Goal: Information Seeking & Learning: Learn about a topic

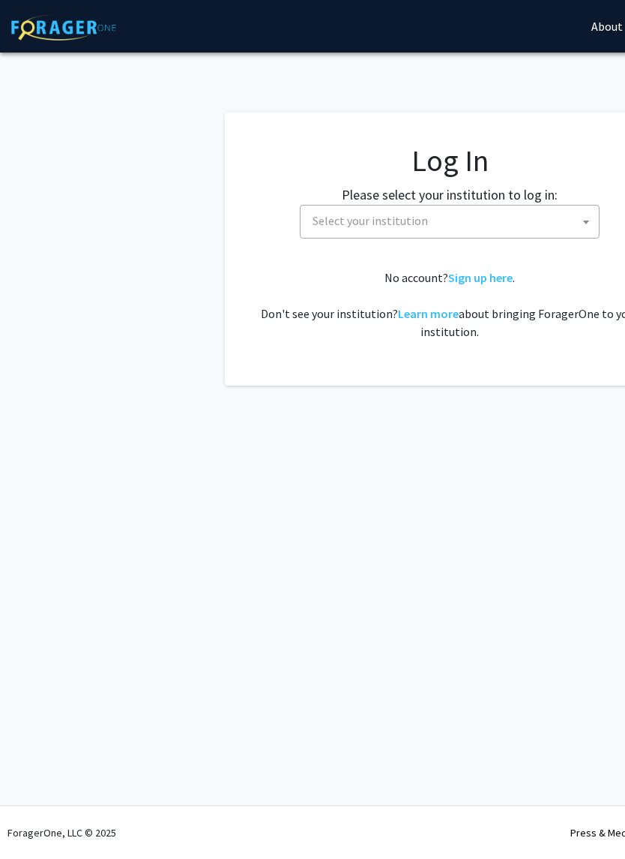
select select
click at [528, 230] on span "Select your institution" at bounding box center [453, 220] width 292 height 31
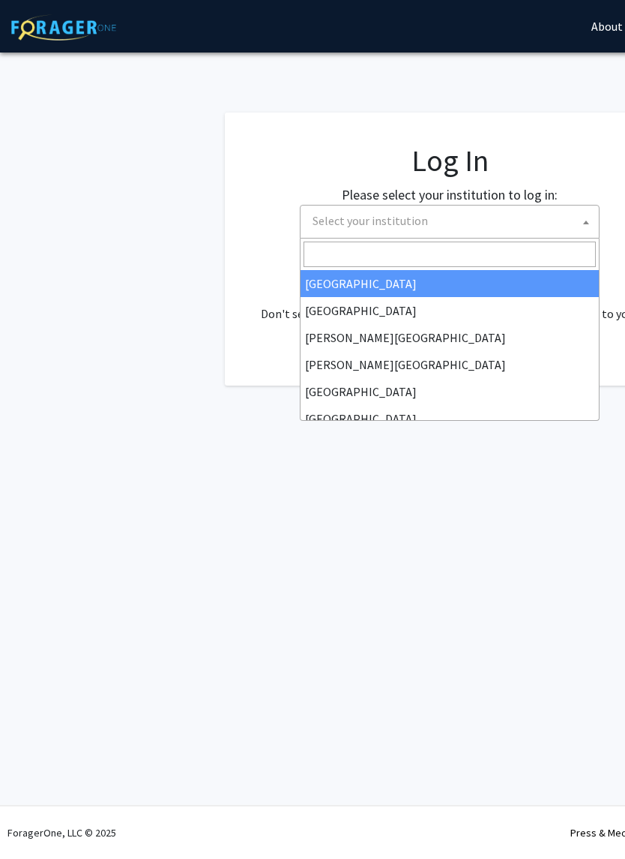
click at [494, 265] on input "Search" at bounding box center [450, 253] width 292 height 25
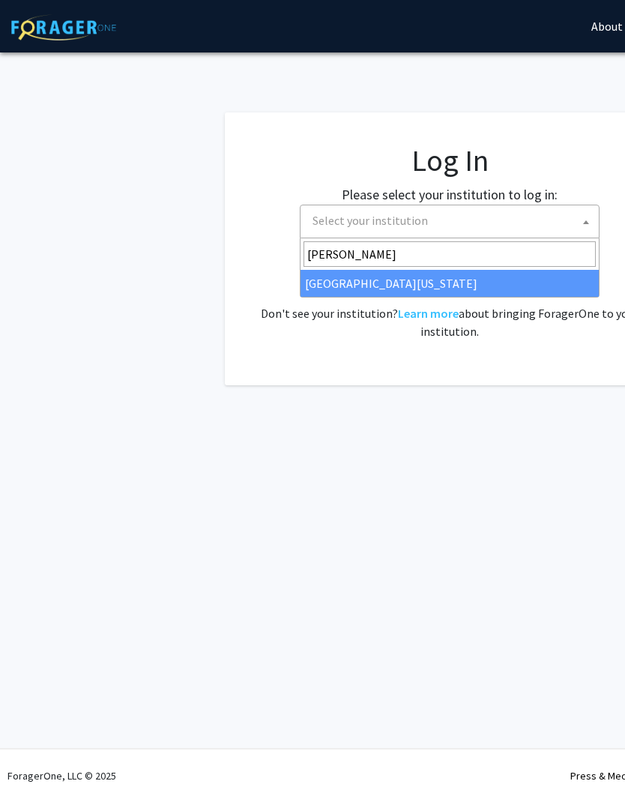
type input "[PERSON_NAME]"
select select "31"
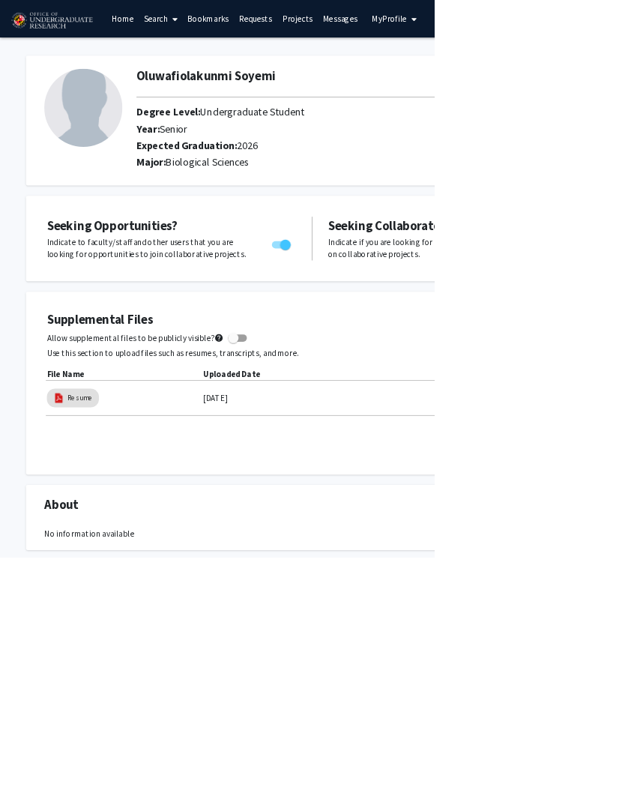
click at [190, 40] on link "Home" at bounding box center [176, 27] width 46 height 52
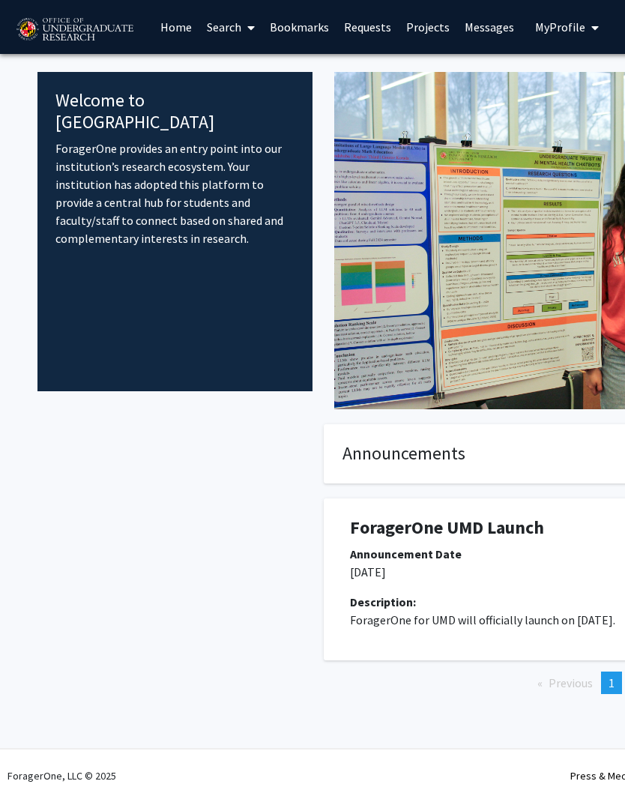
click at [238, 31] on link "Search" at bounding box center [230, 27] width 63 height 52
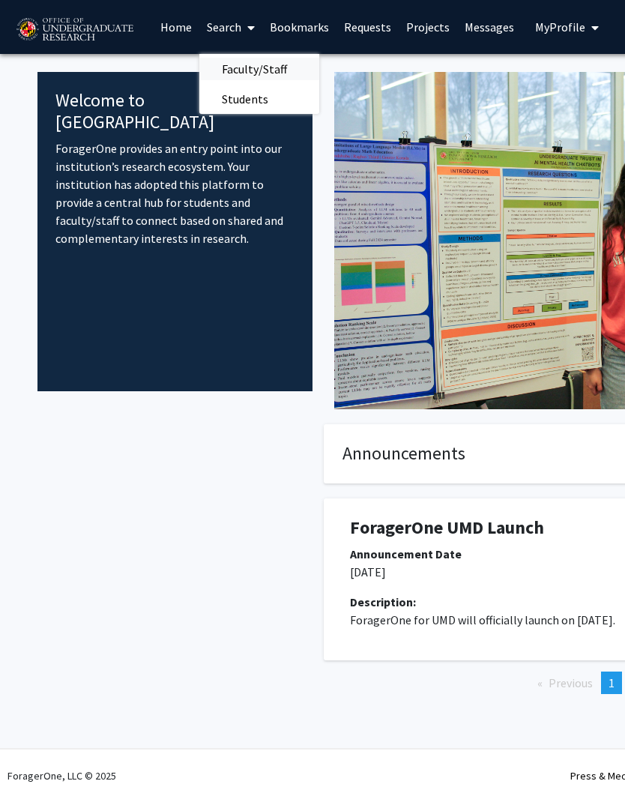
click at [270, 67] on span "Faculty/Staff" at bounding box center [254, 69] width 110 height 30
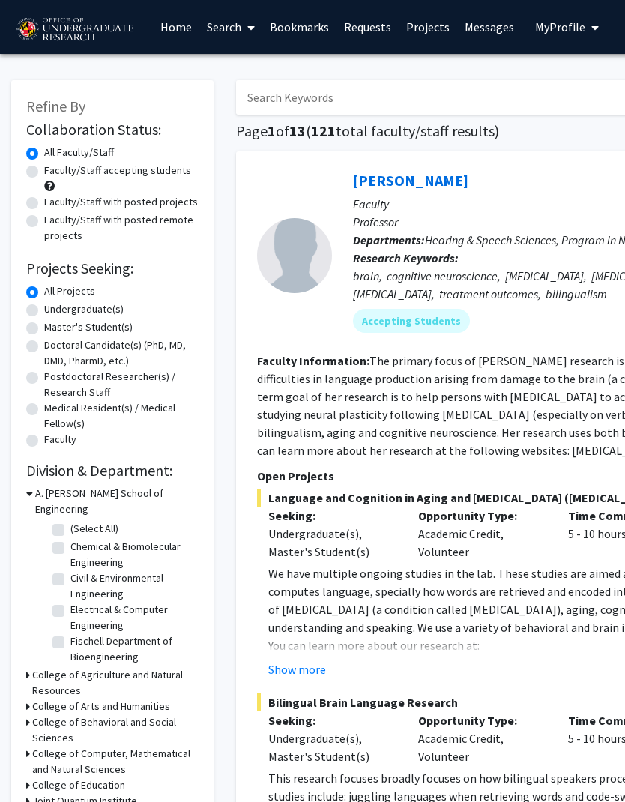
click at [114, 310] on label "Undergraduate(s)" at bounding box center [83, 309] width 79 height 16
click at [54, 310] on input "Undergraduate(s)" at bounding box center [49, 306] width 10 height 10
radio input "true"
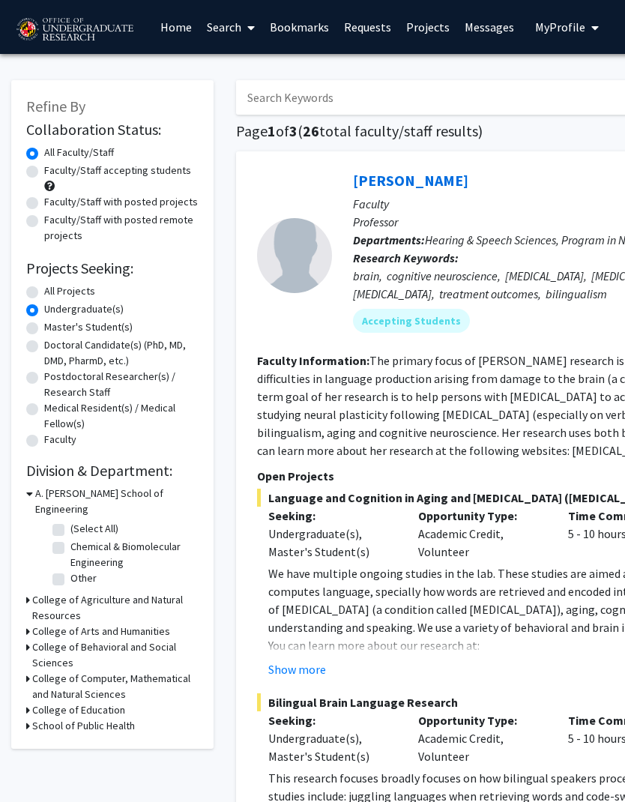
click at [167, 172] on label "Faculty/Staff accepting students" at bounding box center [117, 171] width 147 height 16
click at [54, 172] on input "Faculty/Staff accepting students" at bounding box center [49, 168] width 10 height 10
radio input "true"
click at [147, 492] on h3 "A. James Clark School of Engineering" at bounding box center [116, 501] width 163 height 31
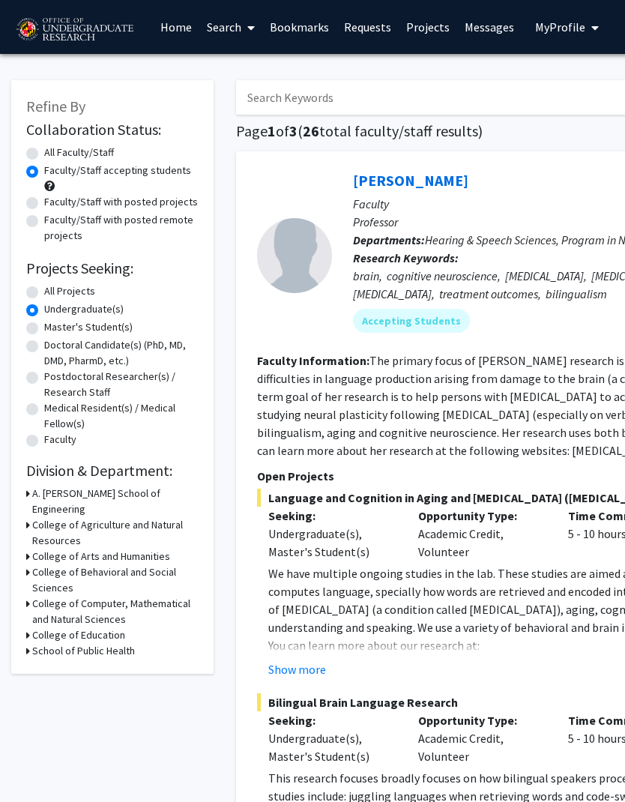
click at [157, 565] on h3 "College of Behavioral and Social Sciences" at bounding box center [115, 580] width 166 height 31
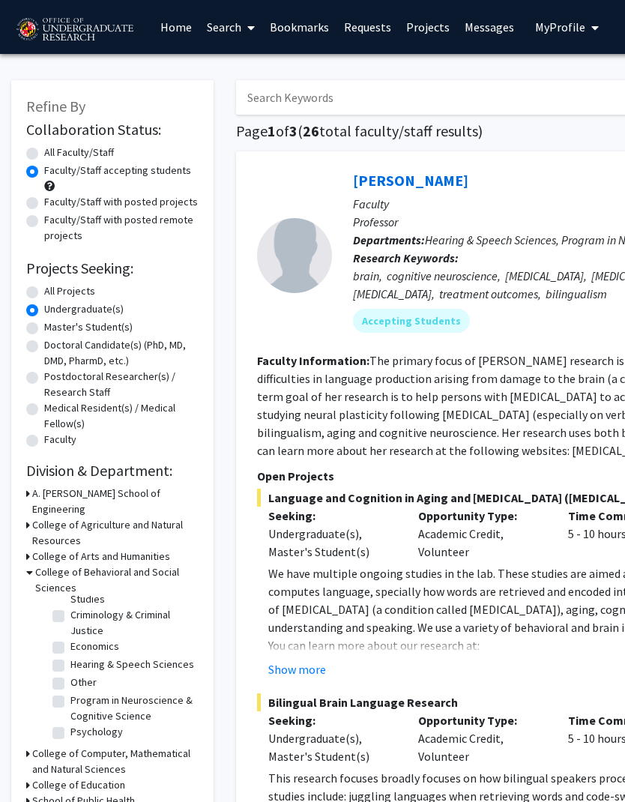
scroll to position [42, 0]
click at [148, 693] on label "Program in Neuroscience & Cognitive Science" at bounding box center [132, 708] width 124 height 31
click at [80, 693] on input "Program in Neuroscience & Cognitive Science" at bounding box center [75, 698] width 10 height 10
checkbox input "true"
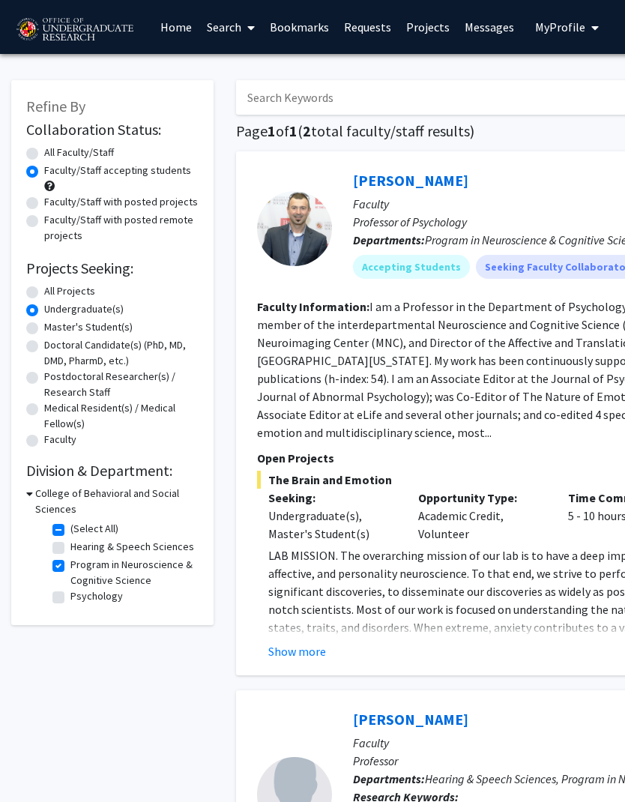
click at [134, 493] on h3 "College of Behavioral and Social Sciences" at bounding box center [116, 501] width 163 height 31
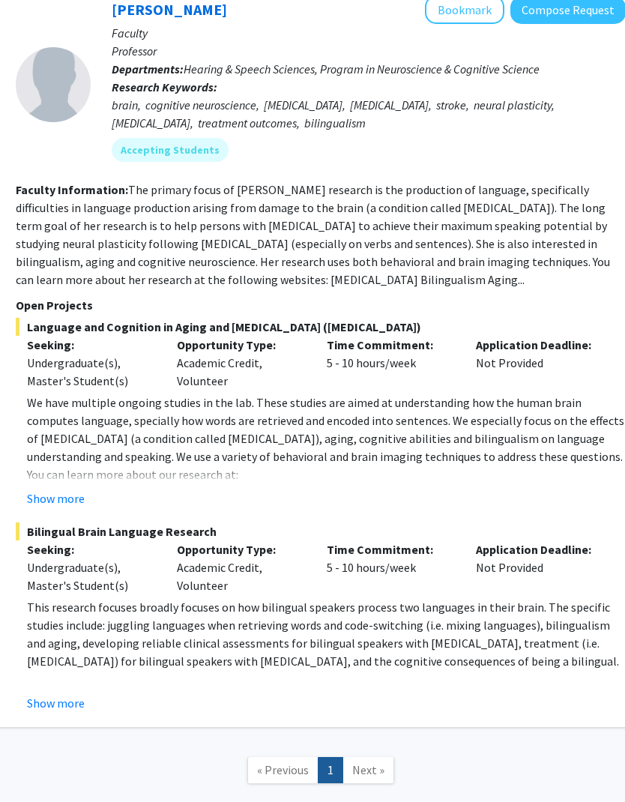
scroll to position [710, 241]
click at [364, 763] on span "Next »" at bounding box center [368, 770] width 32 height 15
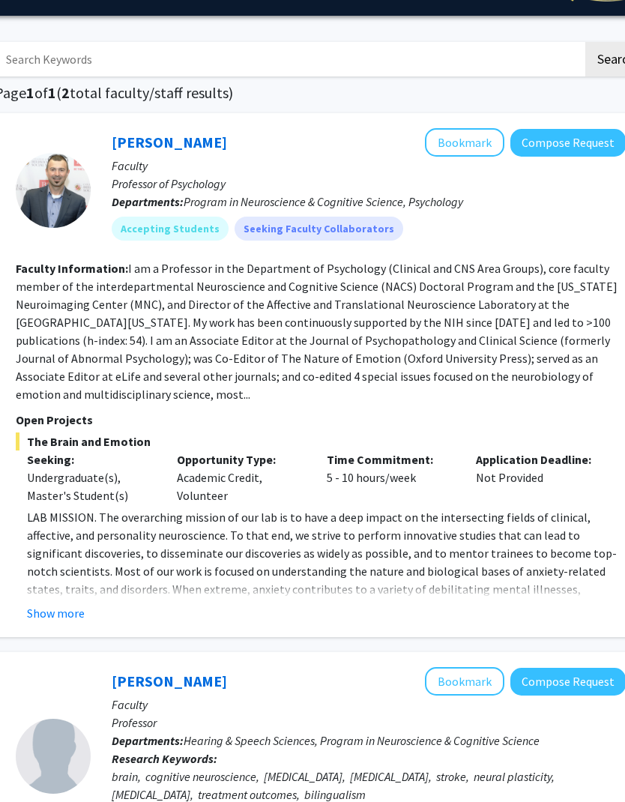
scroll to position [0, 241]
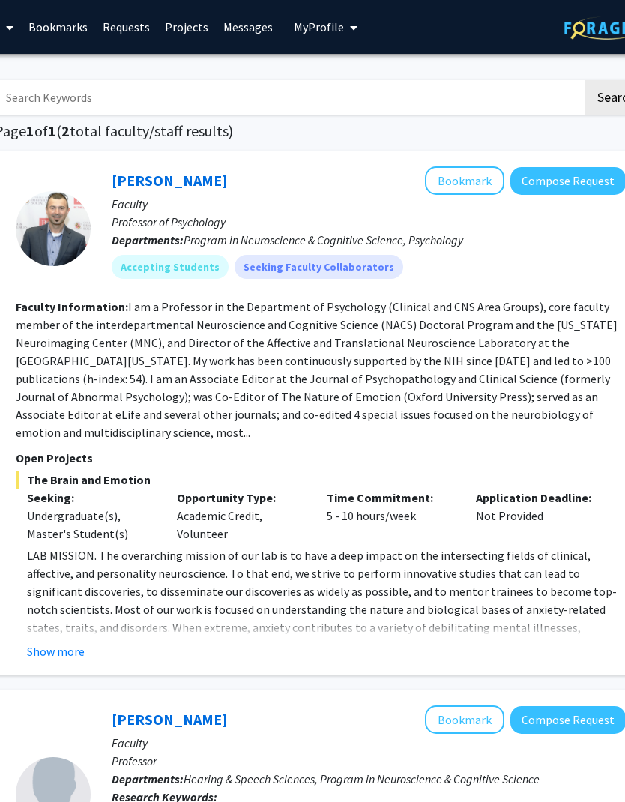
click at [4, 633] on div "Alexander Shackman Bookmark Compose Request Faculty Professor of Psychology Dep…" at bounding box center [322, 413] width 652 height 524
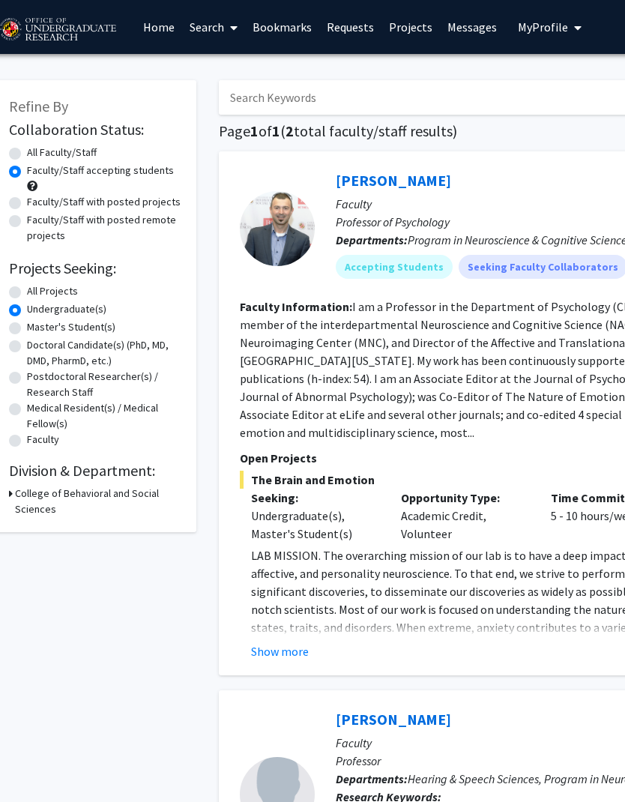
scroll to position [0, 0]
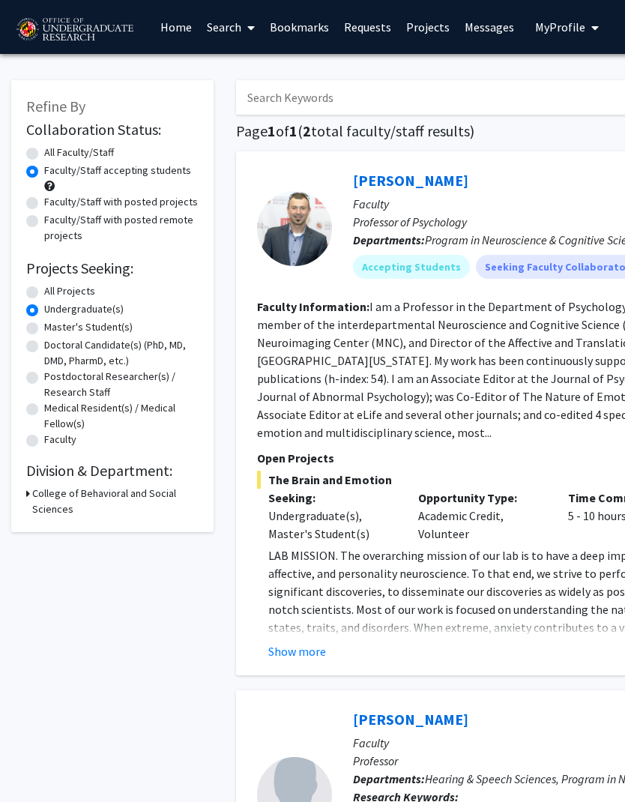
click at [119, 494] on h3 "College of Behavioral and Social Sciences" at bounding box center [115, 501] width 166 height 31
click at [133, 570] on label "Program in Neuroscience & Cognitive Science" at bounding box center [132, 572] width 124 height 31
click at [80, 567] on input "Program in Neuroscience & Cognitive Science" at bounding box center [75, 562] width 10 height 10
checkbox input "false"
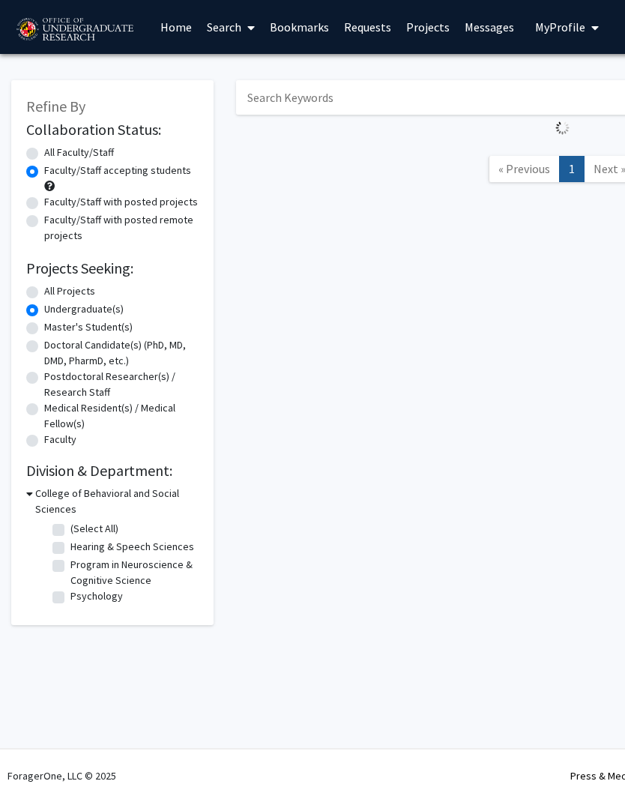
checkbox input "false"
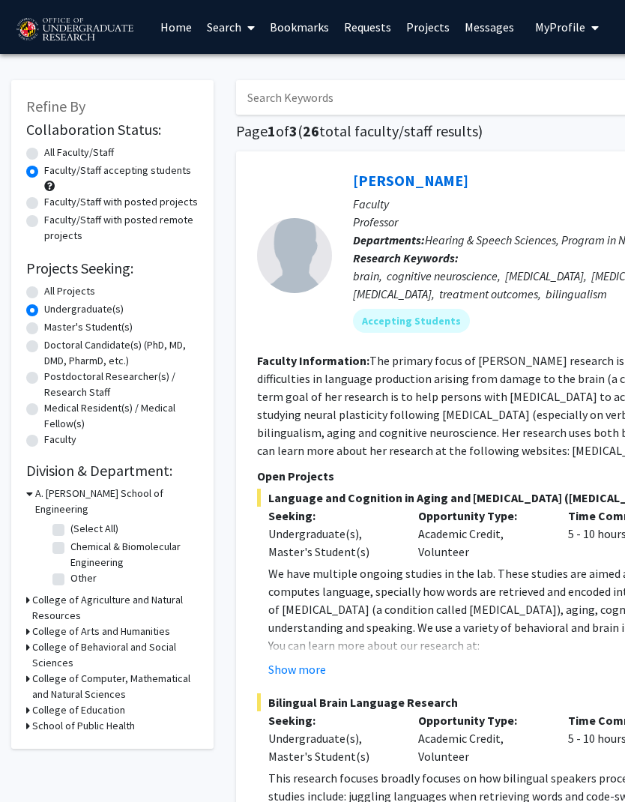
click at [158, 640] on h3 "College of Behavioral and Social Sciences" at bounding box center [115, 655] width 166 height 31
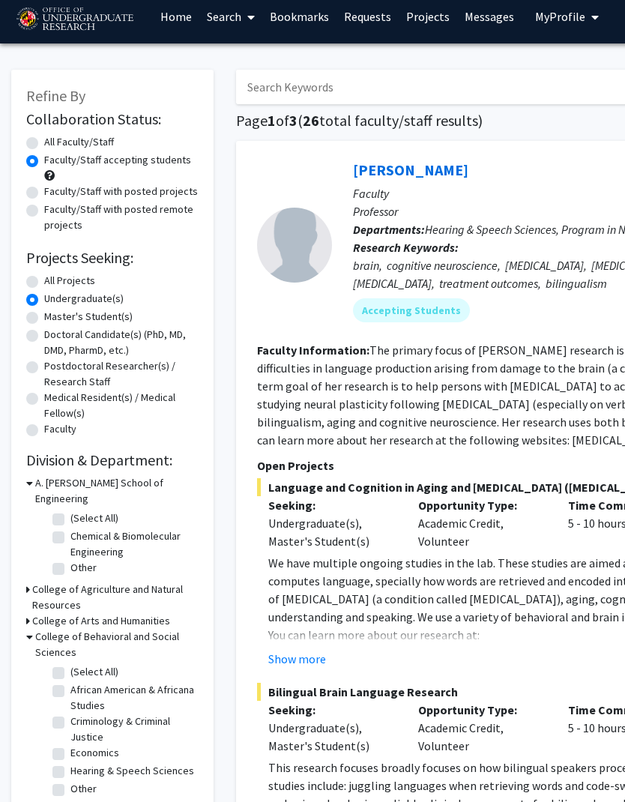
scroll to position [10, 0]
click at [152, 629] on h3 "College of Behavioral and Social Sciences" at bounding box center [116, 644] width 163 height 31
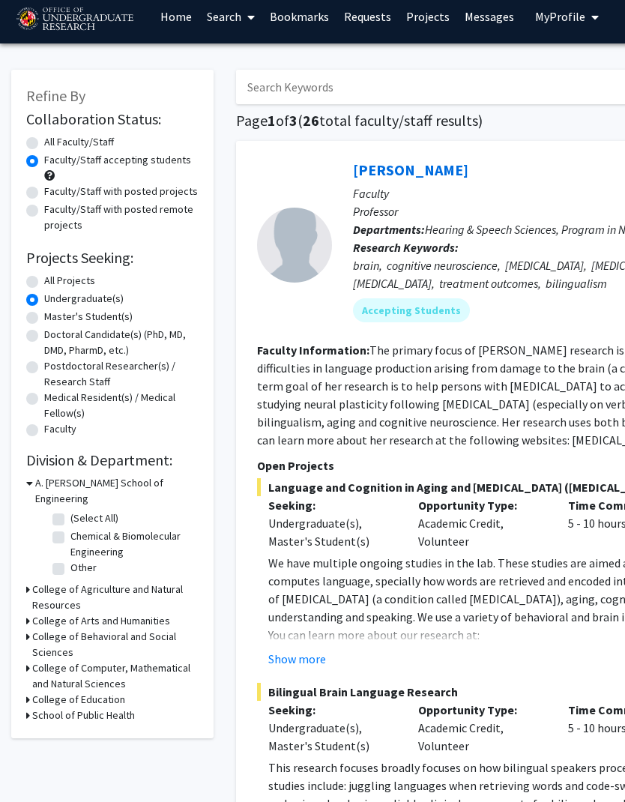
click at [163, 582] on h3 "College of Agriculture and Natural Resources" at bounding box center [115, 597] width 166 height 31
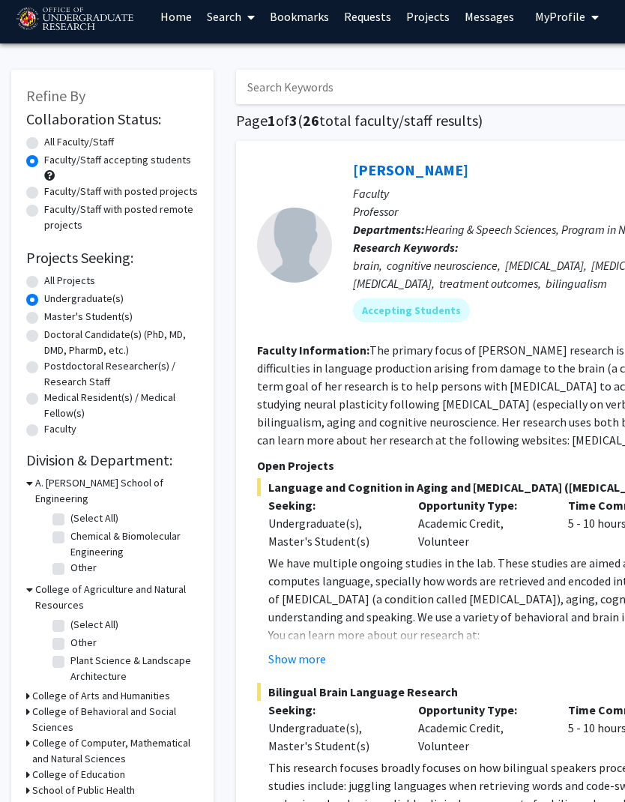
click at [165, 582] on h3 "College of Agriculture and Natural Resources" at bounding box center [116, 597] width 163 height 31
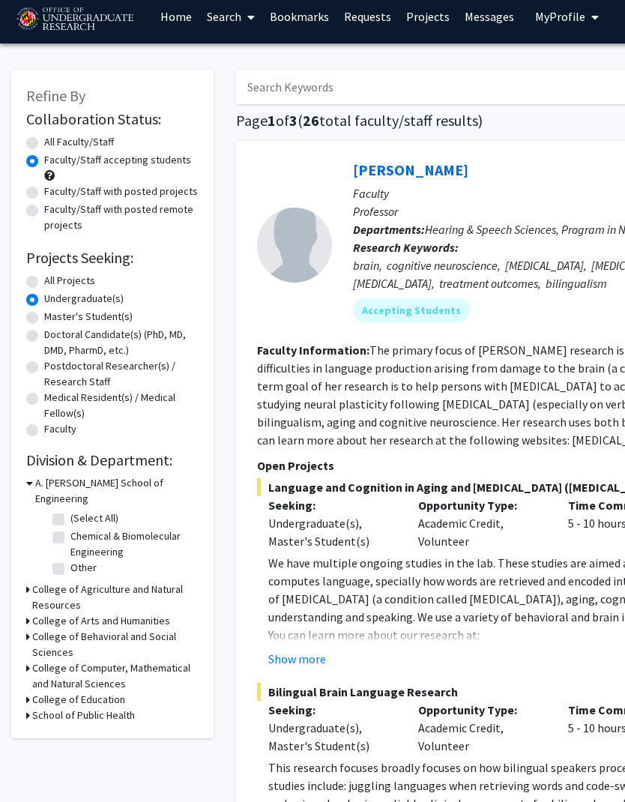
click at [111, 708] on h3 "School of Public Health" at bounding box center [83, 716] width 103 height 16
click at [139, 751] on label "Department of Global, Environmental, and Occupational Health" at bounding box center [132, 750] width 124 height 47
click at [80, 737] on input "Department of Global, Environmental, and Occupational Health" at bounding box center [75, 732] width 10 height 10
checkbox input "true"
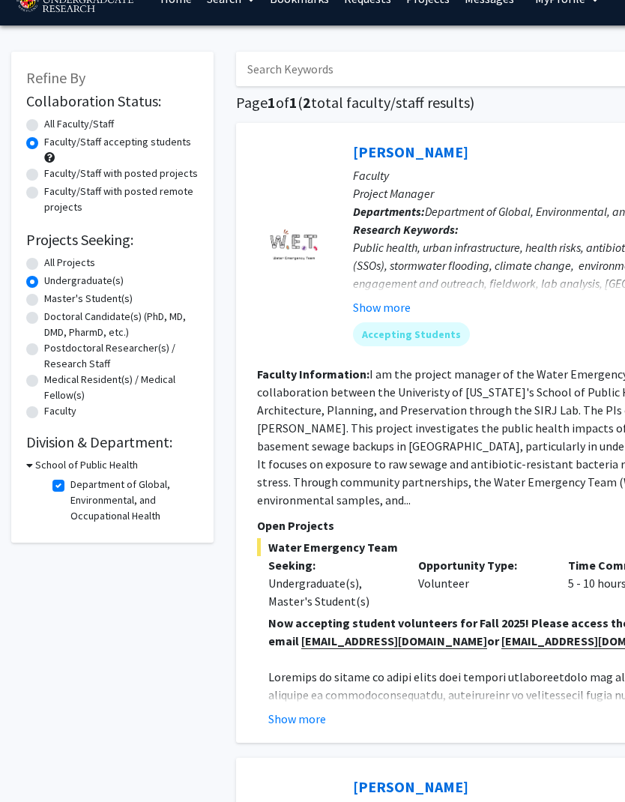
scroll to position [16, 0]
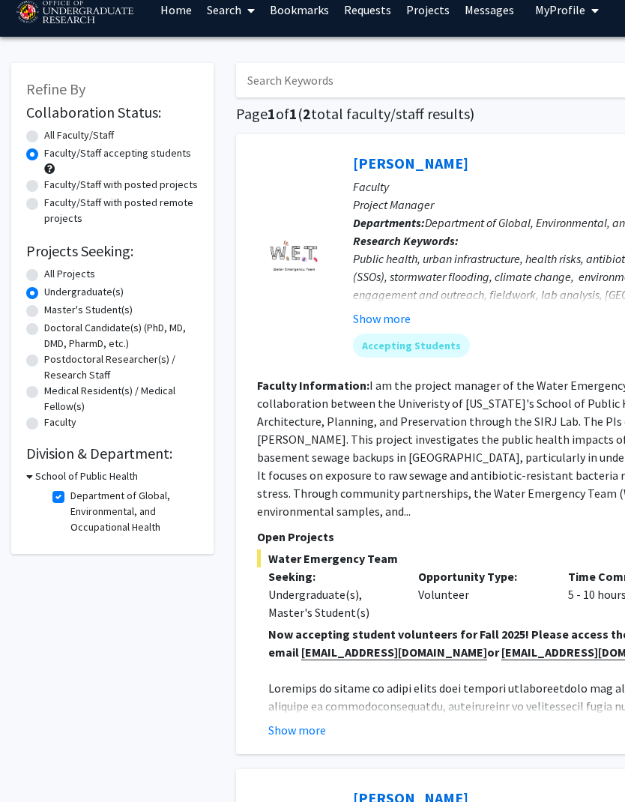
click at [115, 526] on label "Department of Global, Environmental, and Occupational Health" at bounding box center [132, 512] width 124 height 47
click at [80, 499] on input "Department of Global, Environmental, and Occupational Health" at bounding box center [75, 494] width 10 height 10
checkbox input "false"
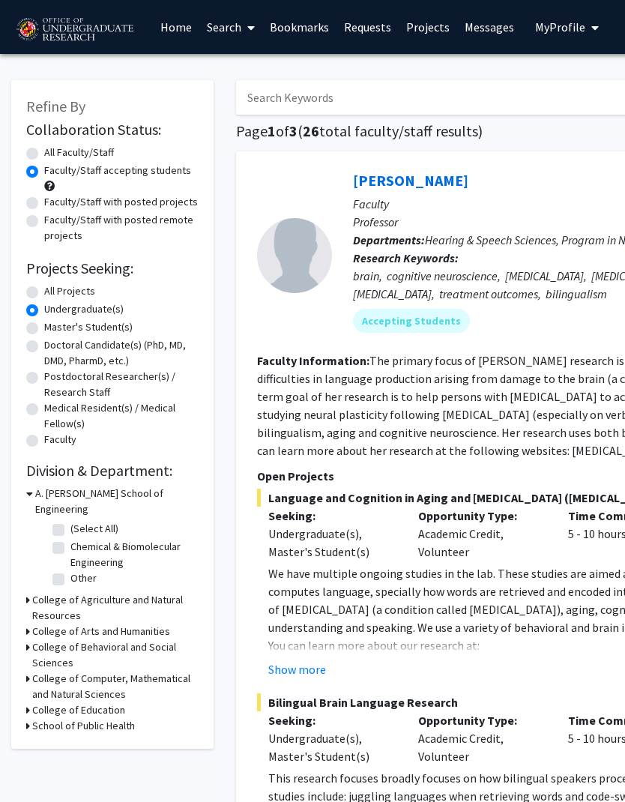
click at [178, 671] on h3 "College of Computer, Mathematical and Natural Sciences" at bounding box center [115, 686] width 166 height 31
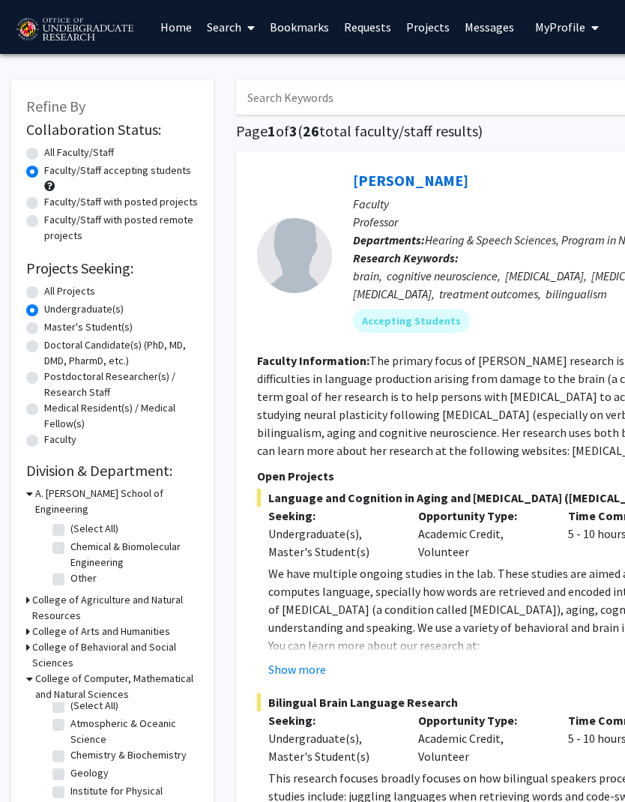
scroll to position [8, 0]
click at [160, 748] on label "Chemistry & Biochemistry" at bounding box center [128, 756] width 116 height 16
click at [80, 748] on input "Chemistry & Biochemistry" at bounding box center [75, 753] width 10 height 10
checkbox input "true"
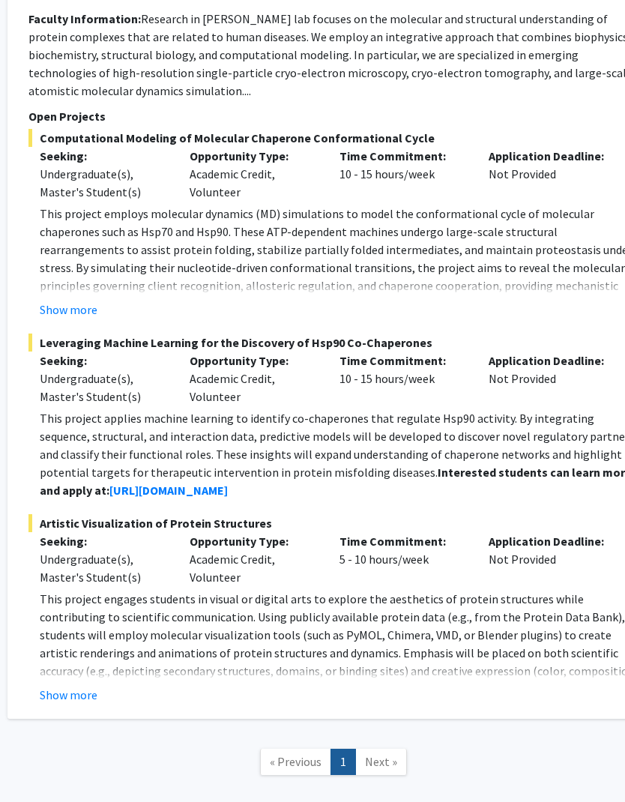
scroll to position [1123, 229]
click at [71, 685] on button "Show more" at bounding box center [69, 694] width 58 height 18
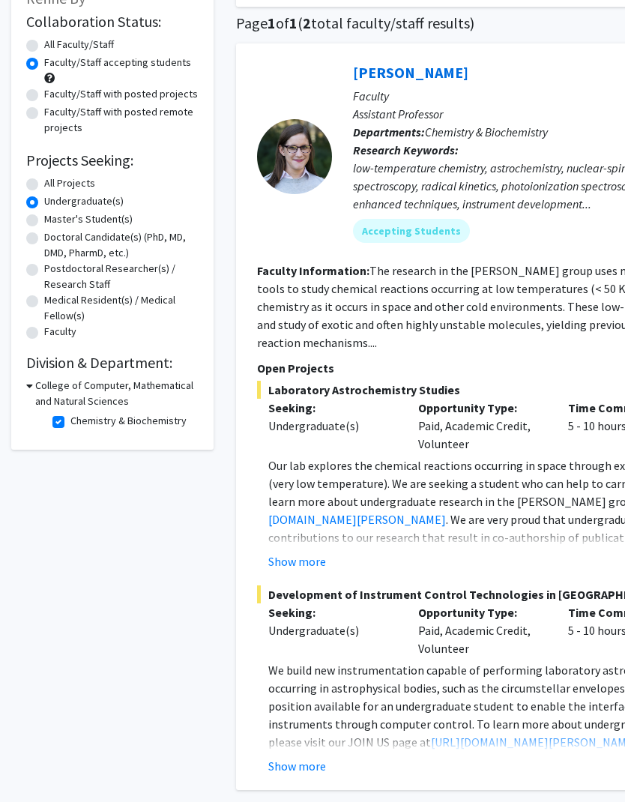
scroll to position [0, 0]
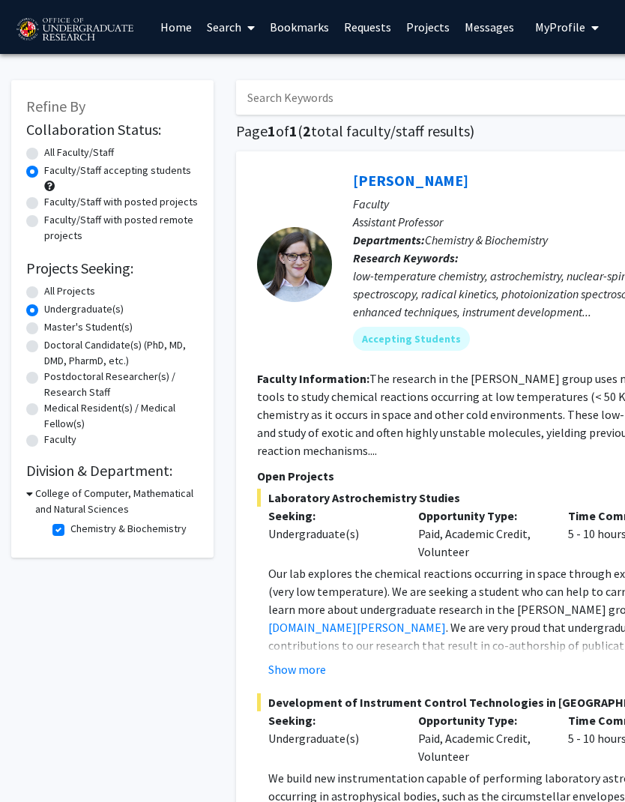
click at [147, 533] on label "Chemistry & Biochemistry" at bounding box center [128, 529] width 116 height 16
click at [80, 531] on input "Chemistry & Biochemistry" at bounding box center [75, 526] width 10 height 10
checkbox input "false"
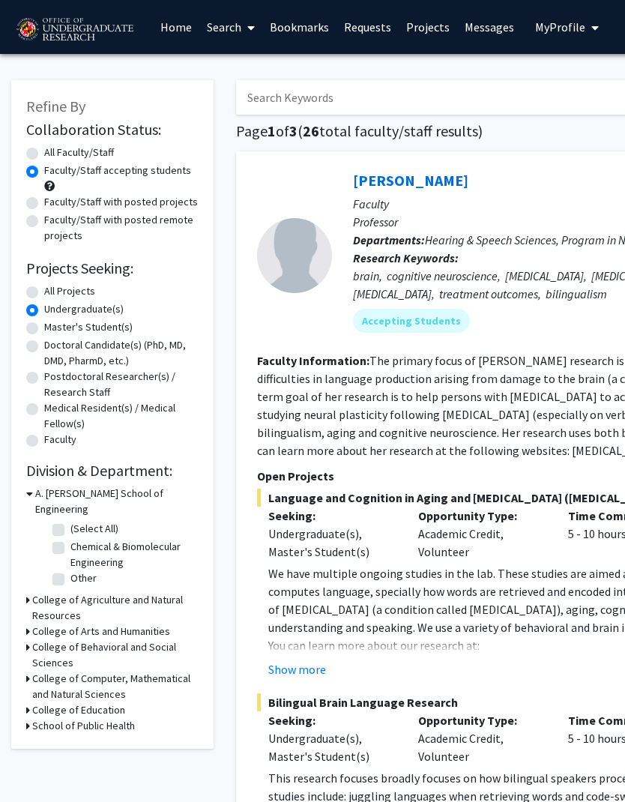
click at [161, 592] on h3 "College of Agriculture and Natural Resources" at bounding box center [115, 607] width 166 height 31
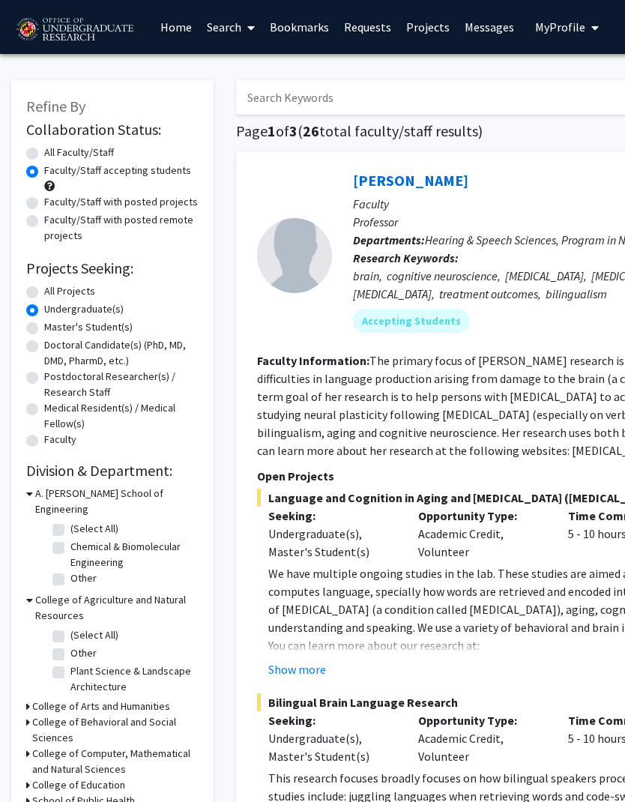
click at [166, 592] on h3 "College of Agriculture and Natural Resources" at bounding box center [116, 607] width 163 height 31
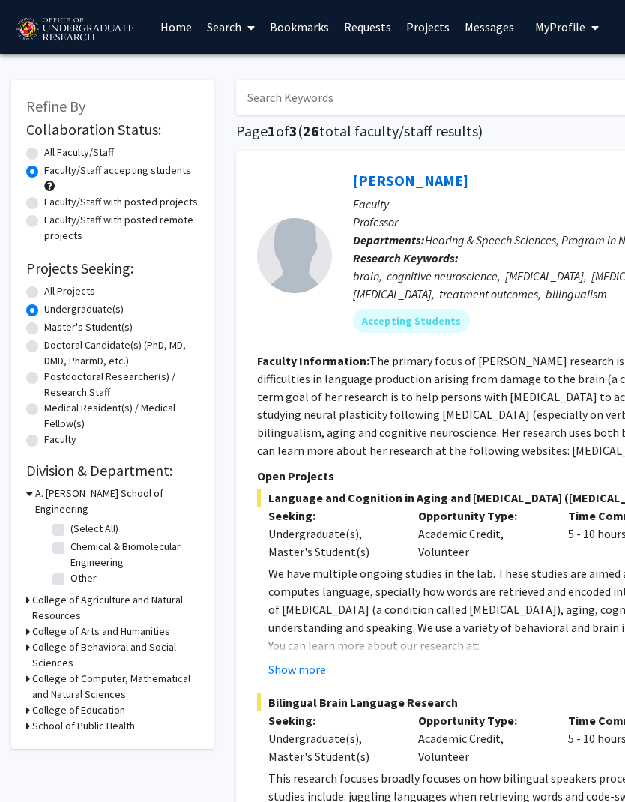
click at [145, 624] on h3 "College of Arts and Humanities" at bounding box center [101, 632] width 138 height 16
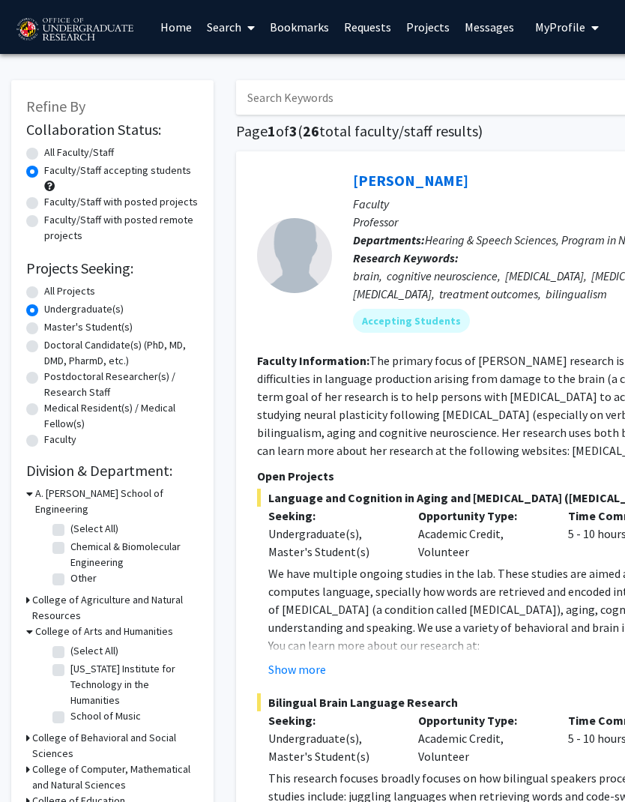
click at [160, 624] on h3 "College of Arts and Humanities" at bounding box center [104, 632] width 138 height 16
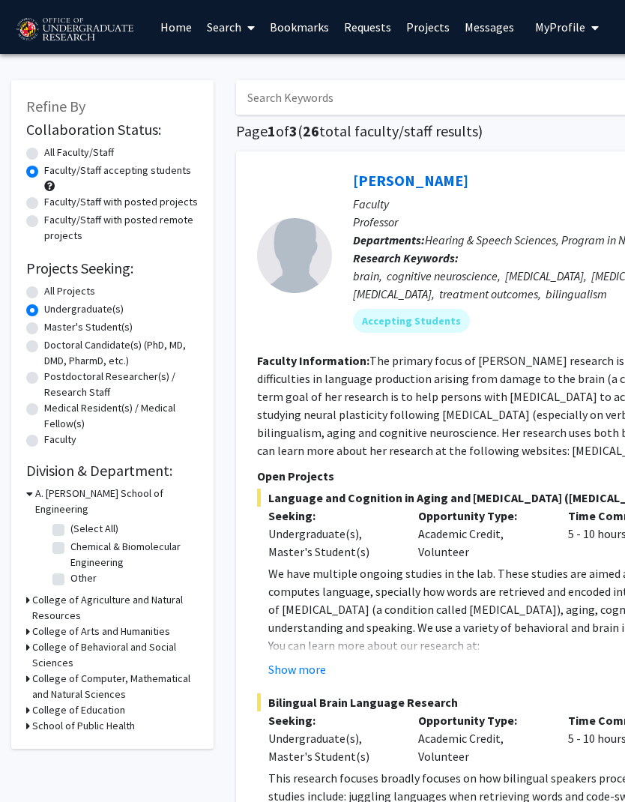
click at [147, 640] on h3 "College of Behavioral and Social Sciences" at bounding box center [115, 655] width 166 height 31
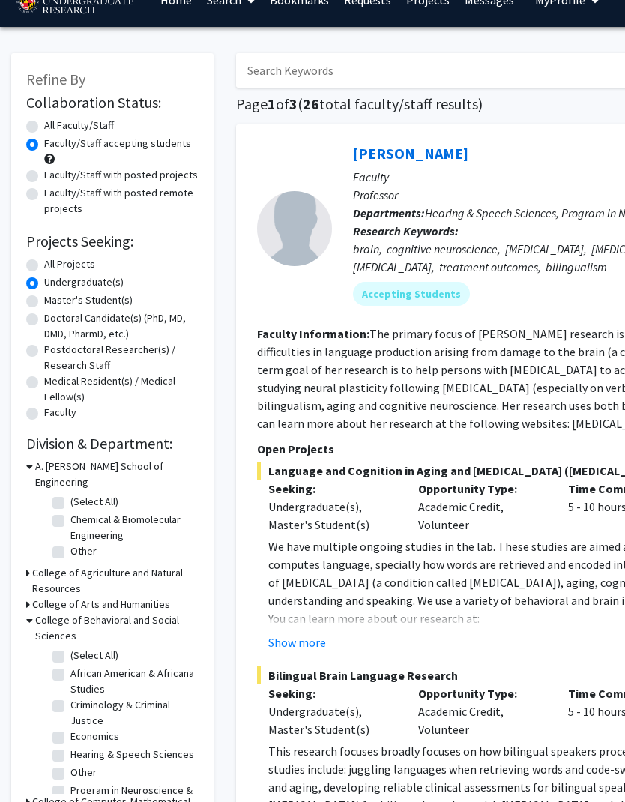
scroll to position [30, 0]
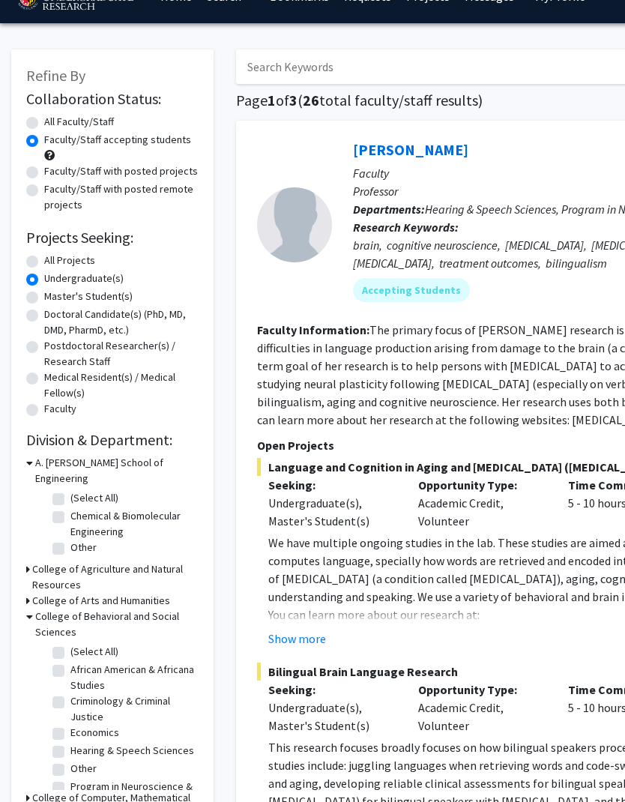
click at [129, 744] on label "Hearing & Speech Sciences" at bounding box center [132, 752] width 124 height 16
click at [80, 744] on input "Hearing & Speech Sciences" at bounding box center [75, 749] width 10 height 10
checkbox input "true"
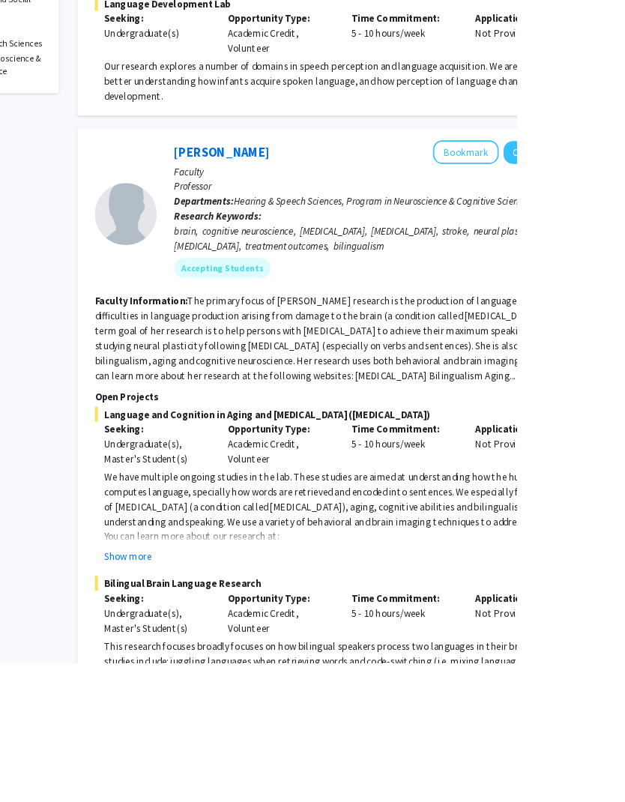
scroll to position [484, 143]
